Goal: Find contact information: Find contact information

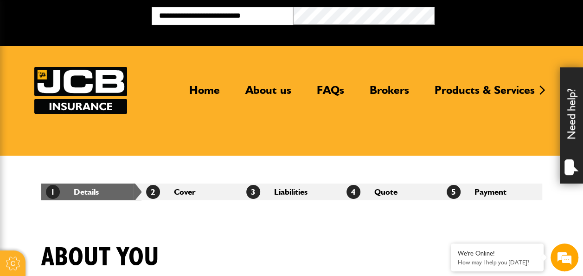
click at [435, 7] on button "Broker Login" at bounding box center [506, 14] width 142 height 14
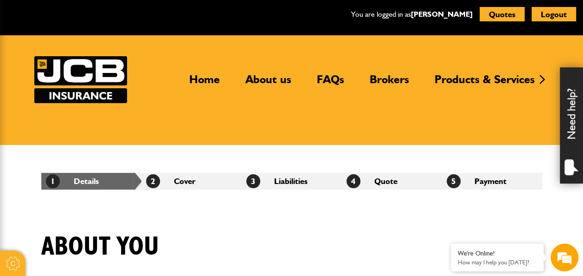
click at [572, 148] on div "Need help?" at bounding box center [571, 125] width 23 height 116
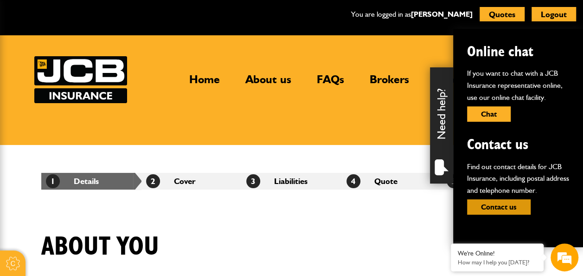
click at [505, 206] on button "Contact us" at bounding box center [499, 206] width 64 height 15
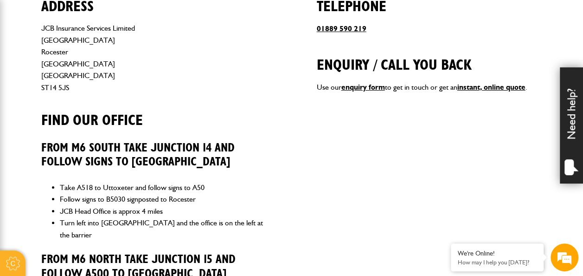
scroll to position [432, 0]
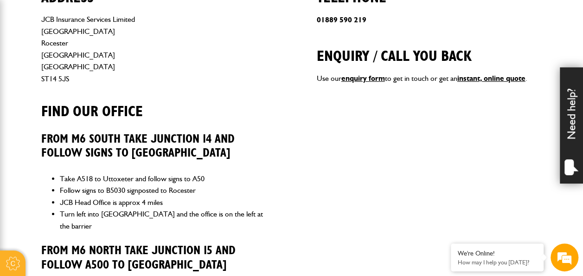
click at [347, 23] on link "01889 590 219" at bounding box center [342, 19] width 50 height 9
